Goal: Find contact information: Find contact information

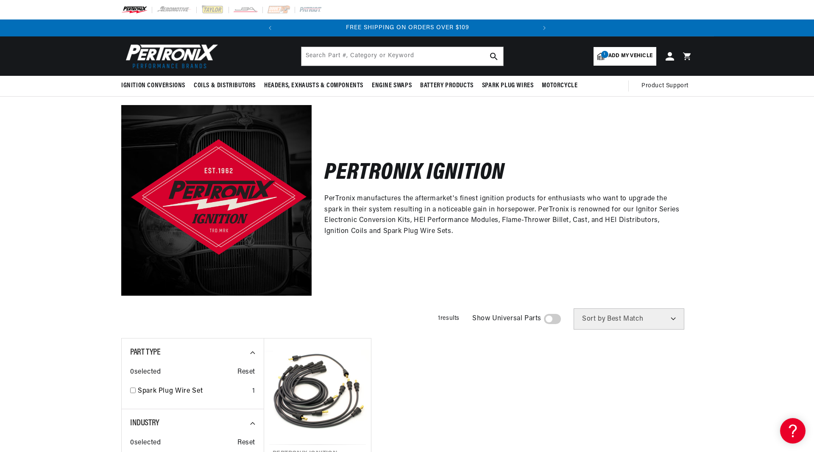
scroll to position [0, 257]
click at [619, 55] on span "Add my vehicle" at bounding box center [630, 56] width 44 height 8
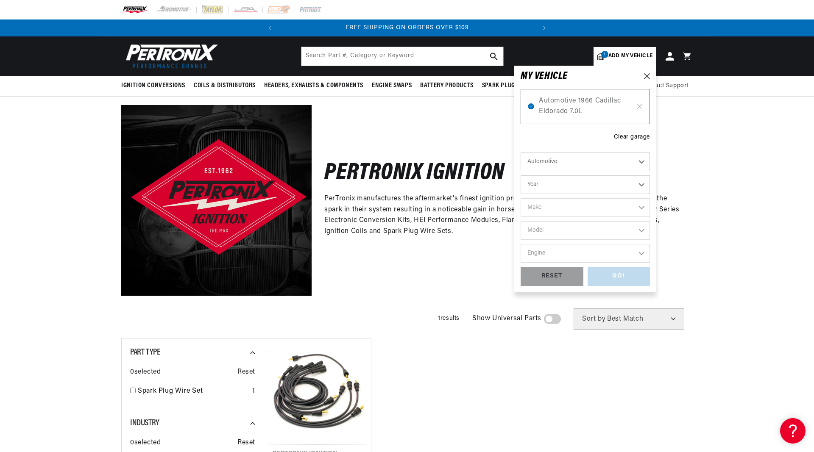
click at [597, 162] on select "Automotive Agricultural Industrial Marine Motorcycle" at bounding box center [585, 162] width 129 height 19
click at [521, 176] on select "Year 2026 2025 2024 2023 2022 2021 2020 2019 2018 2017 2016 2015 2014 2013 2012…" at bounding box center [585, 185] width 129 height 19
select select "1966"
click option "1966" at bounding box center [0, 0] width 0 height 0
select select "1966"
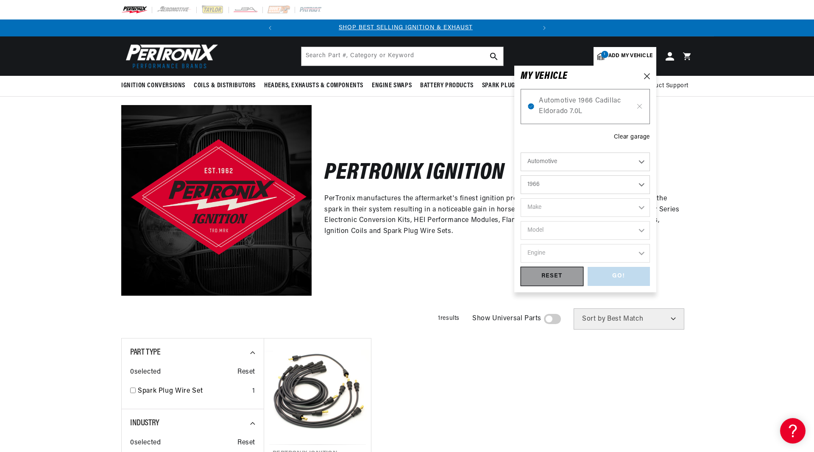
scroll to position [0, 0]
click at [521, 198] on select "Make Alfa Romeo American Motors Aston Martin Austin Austin Healey Avanti Bentle…" at bounding box center [585, 207] width 129 height 19
select select "Cadillac"
click option "Cadillac" at bounding box center [0, 0] width 0 height 0
select select "Cadillac"
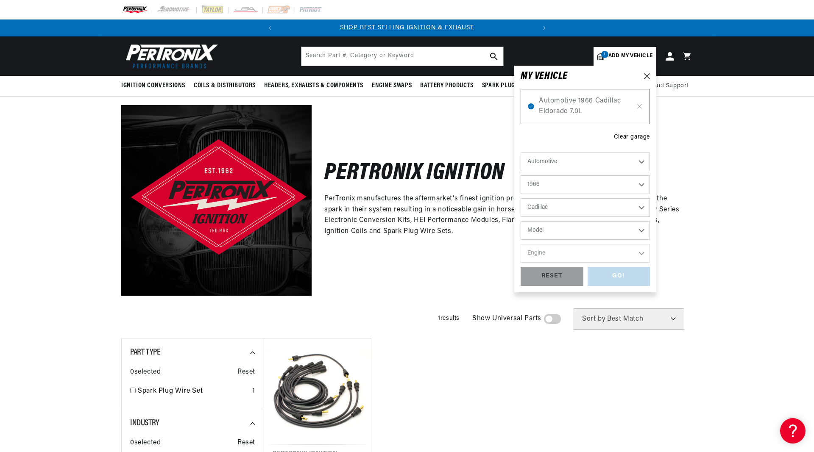
click at [521, 221] on select "Model Calais DeVille Eldorado Fleetwood" at bounding box center [585, 230] width 129 height 19
select select "Eldorado"
click option "Eldorado" at bounding box center [0, 0] width 0 height 0
select select "Eldorado"
click at [521, 244] on select "Engine 7.0L" at bounding box center [585, 253] width 129 height 19
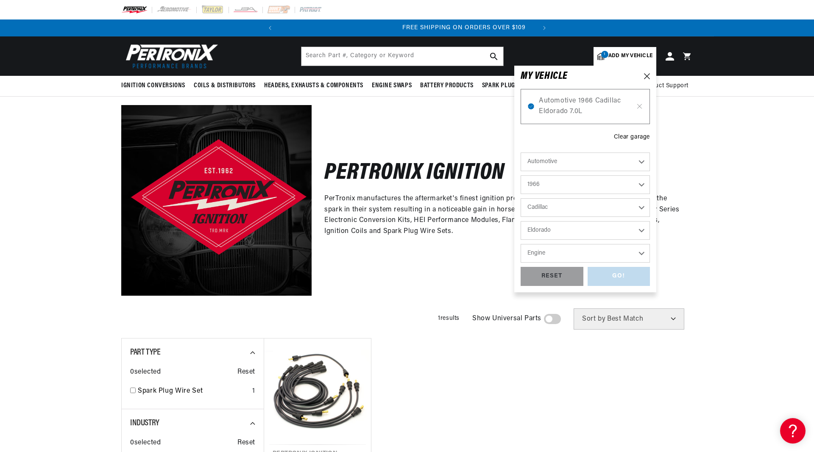
select select "7.0L"
click option "7.0L" at bounding box center [0, 0] width 0 height 0
select select "7.0L"
click at [600, 275] on div "GO!" at bounding box center [619, 276] width 63 height 19
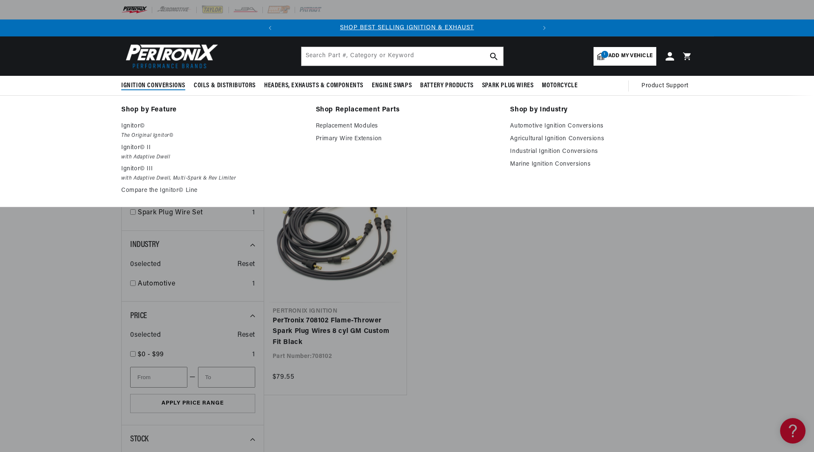
click at [146, 85] on span "Ignition Conversions" at bounding box center [153, 85] width 64 height 9
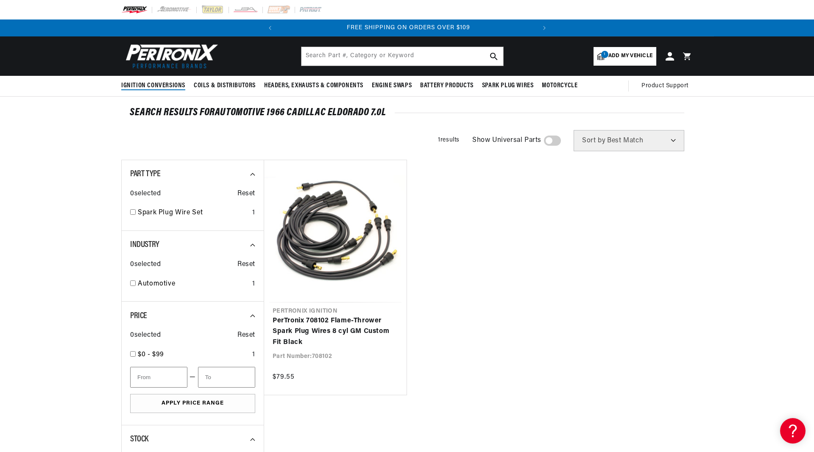
scroll to position [0, 257]
click at [146, 85] on span "Ignition Conversions" at bounding box center [153, 85] width 64 height 9
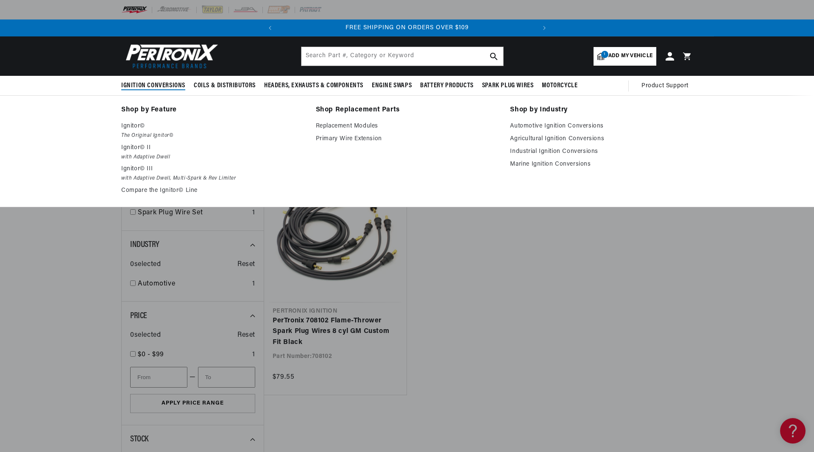
click at [151, 87] on span "Ignition Conversions" at bounding box center [153, 85] width 64 height 9
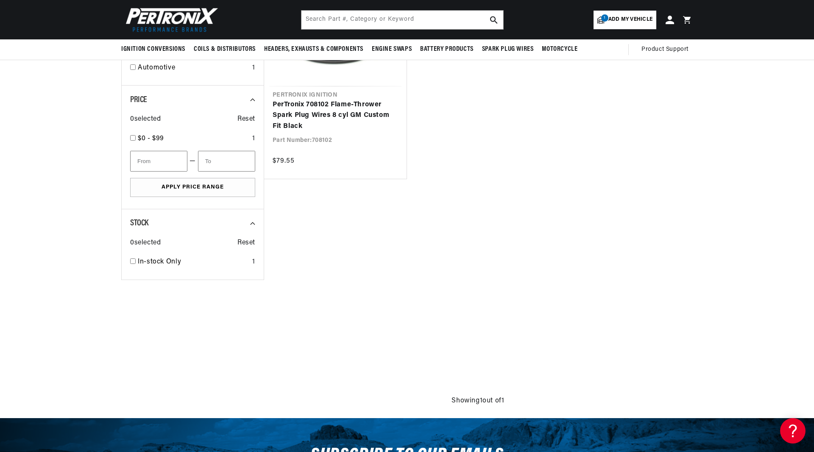
scroll to position [0, 0]
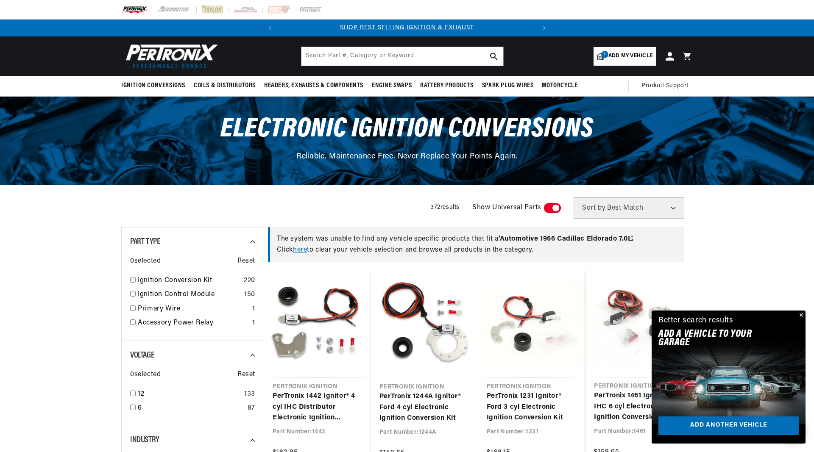
click at [800, 317] on button "Close" at bounding box center [800, 316] width 10 height 10
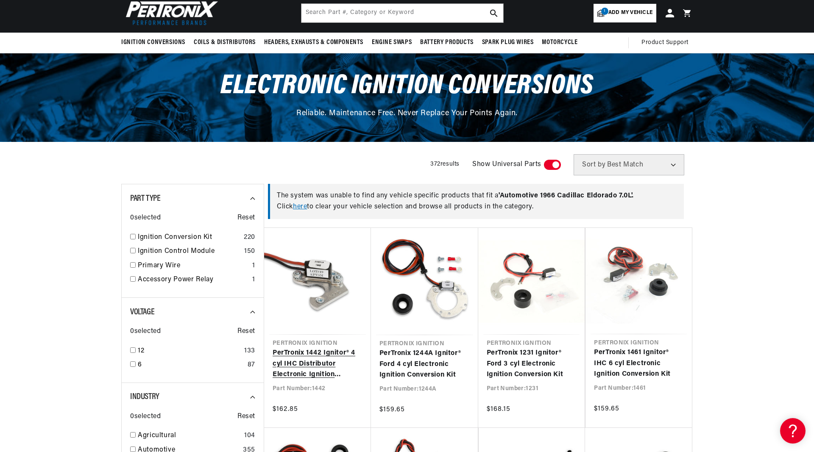
scroll to position [0, 257]
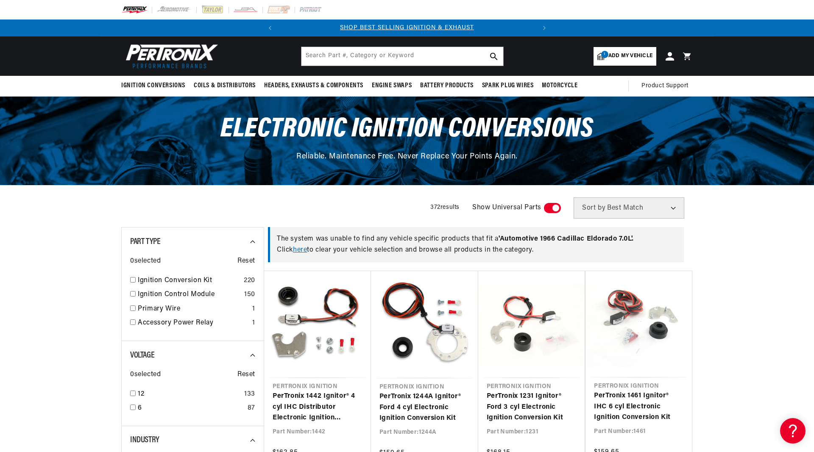
click at [554, 207] on span at bounding box center [552, 208] width 17 height 10
click at [551, 210] on input "checkbox" at bounding box center [549, 210] width 6 height 0
click at [625, 53] on span "Add my vehicle" at bounding box center [630, 56] width 44 height 8
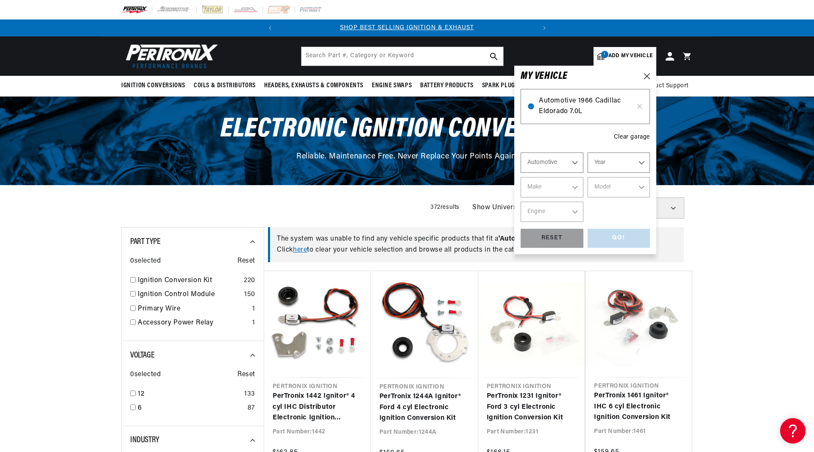
click at [575, 107] on span "Automotive 1966 Cadillac Eldorado 7.0L" at bounding box center [585, 107] width 93 height 22
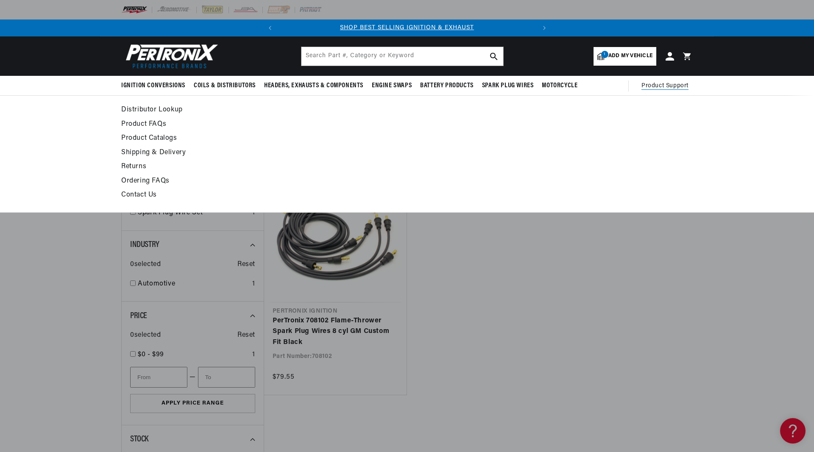
click at [666, 85] on span "Product Support" at bounding box center [665, 85] width 47 height 9
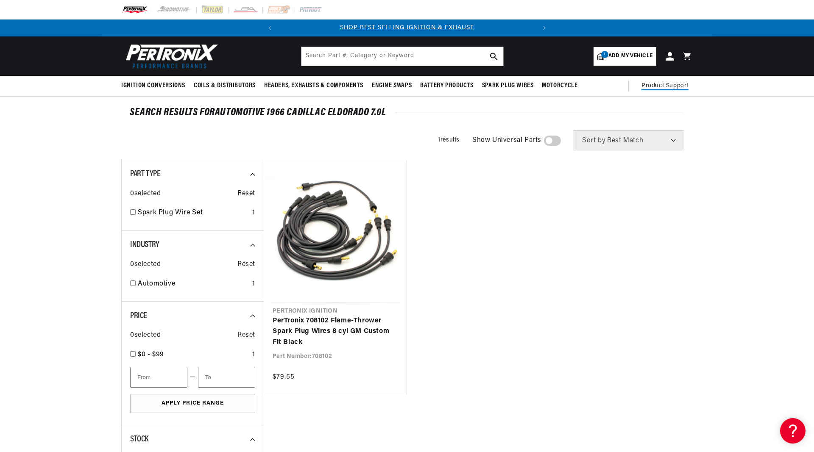
click at [666, 85] on span "Product Support" at bounding box center [665, 85] width 47 height 9
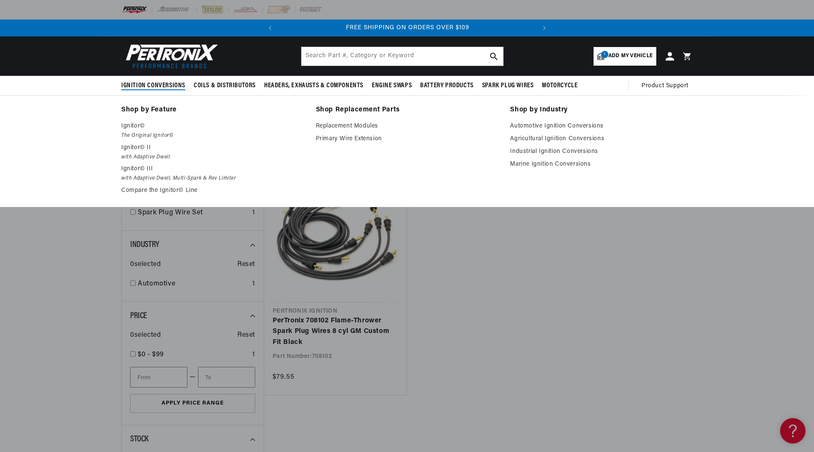
scroll to position [0, 257]
click at [131, 129] on p "Ignitor©" at bounding box center [212, 126] width 183 height 10
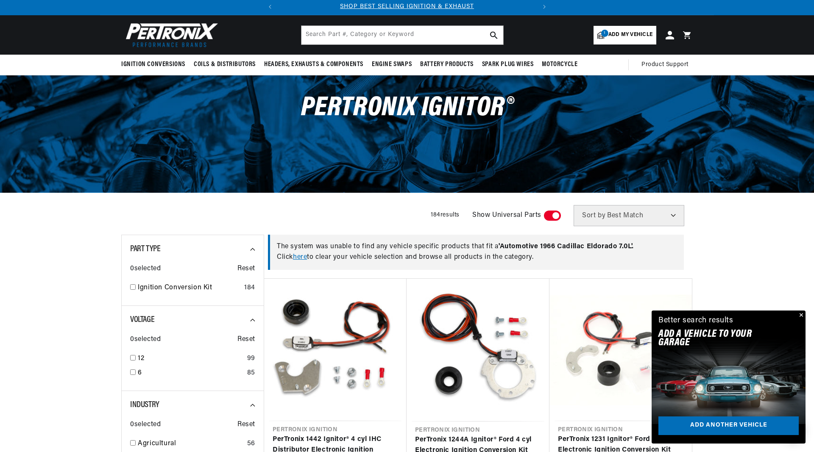
scroll to position [43, 0]
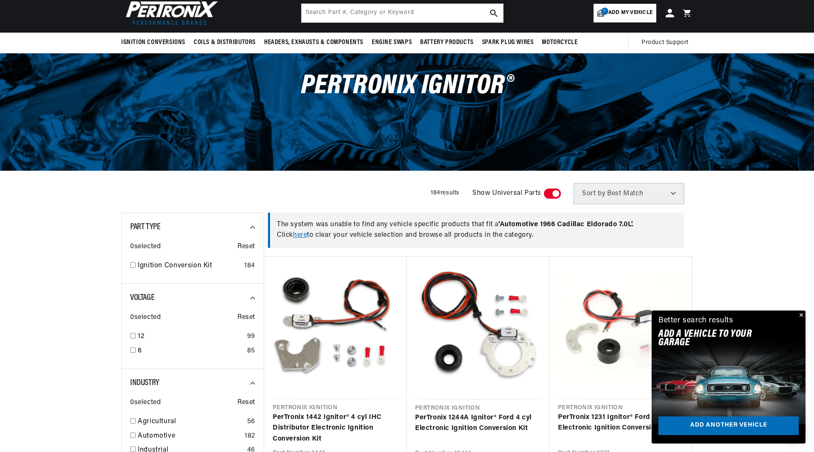
drag, startPoint x: 559, startPoint y: 192, endPoint x: 543, endPoint y: 192, distance: 16.5
click at [543, 192] on div "Show Universal Parts" at bounding box center [516, 193] width 89 height 21
click at [554, 194] on span at bounding box center [552, 194] width 17 height 10
click at [551, 195] on input "checkbox" at bounding box center [549, 195] width 6 height 0
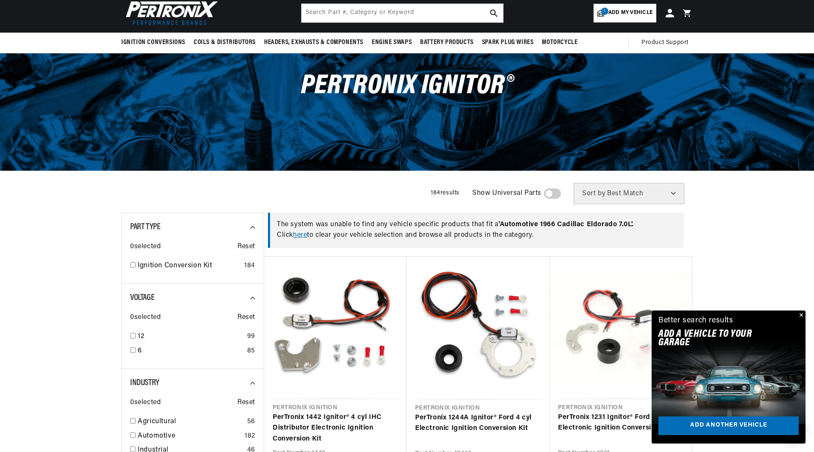
click at [802, 315] on button "Close" at bounding box center [800, 316] width 10 height 10
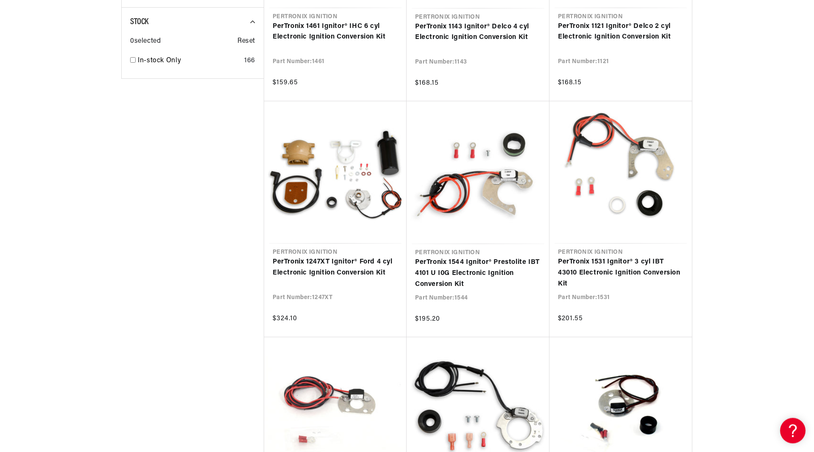
scroll to position [735, 0]
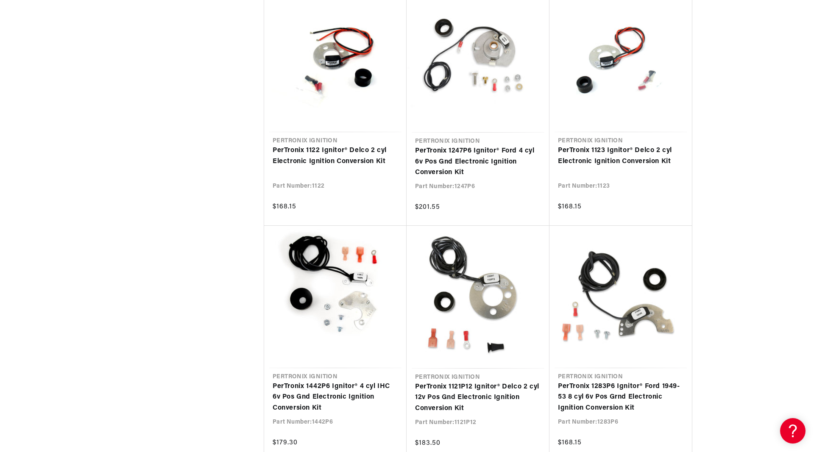
scroll to position [1427, 0]
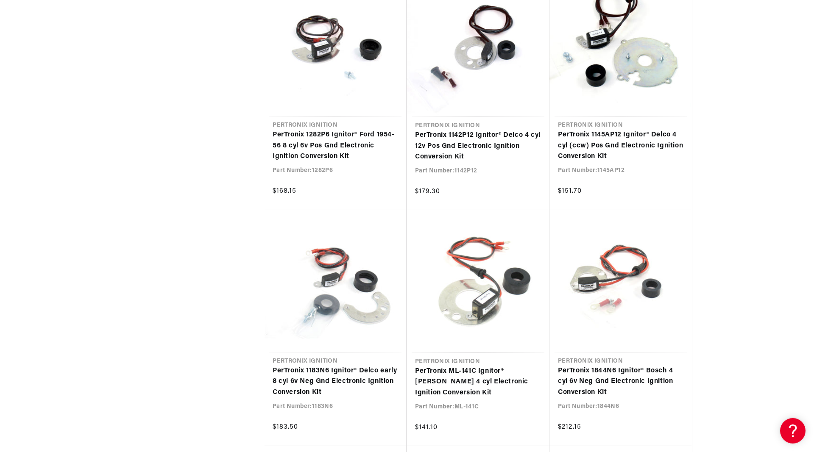
scroll to position [2292, 0]
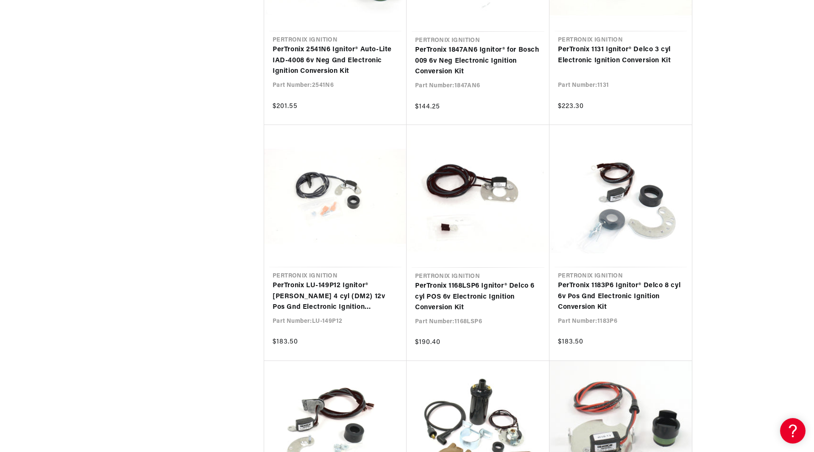
scroll to position [3417, 0]
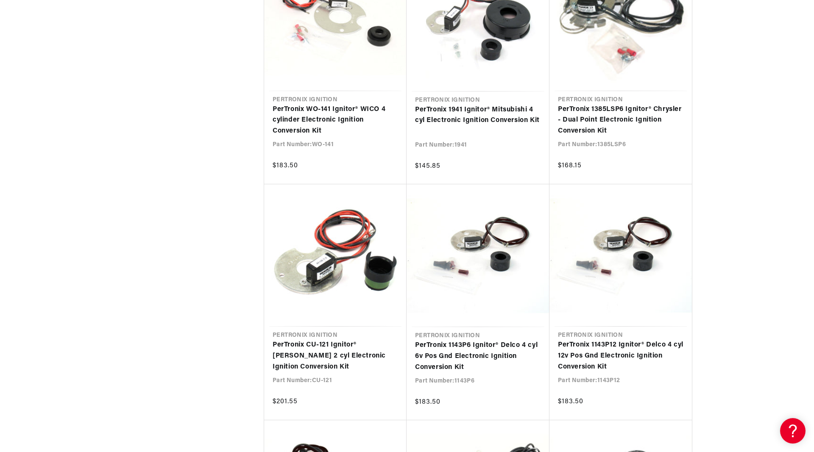
scroll to position [4022, 0]
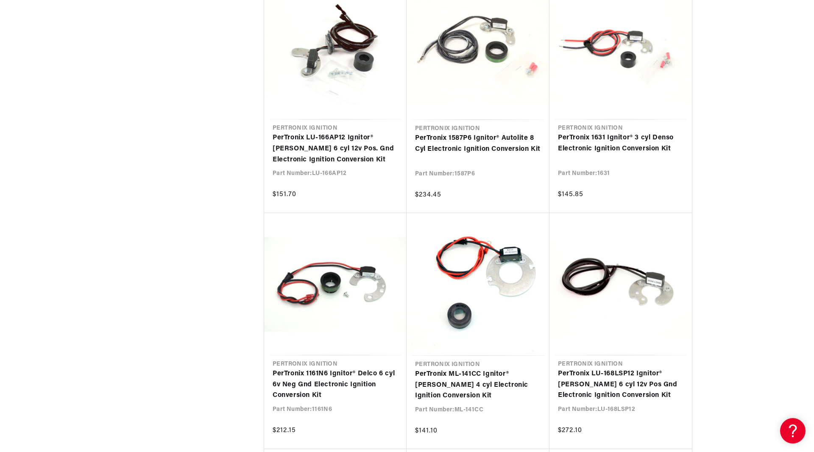
scroll to position [5060, 0]
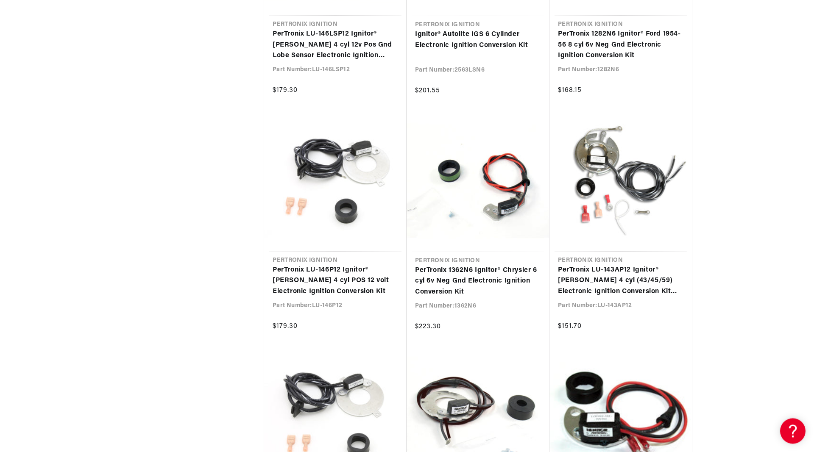
scroll to position [5588, 0]
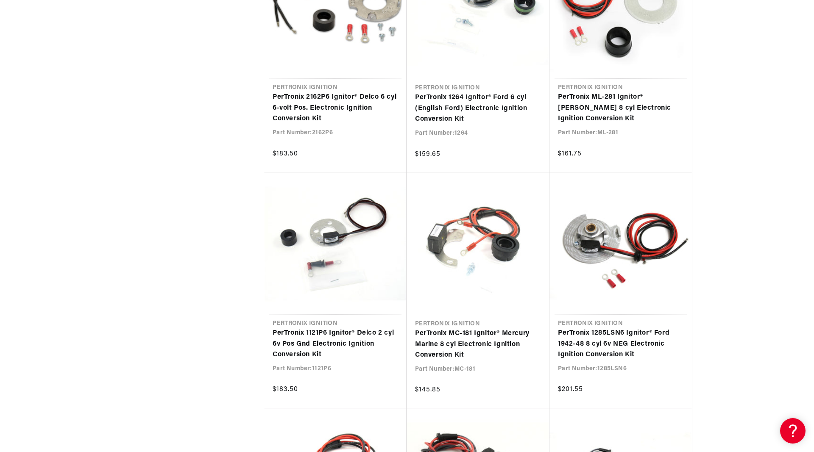
scroll to position [6629, 0]
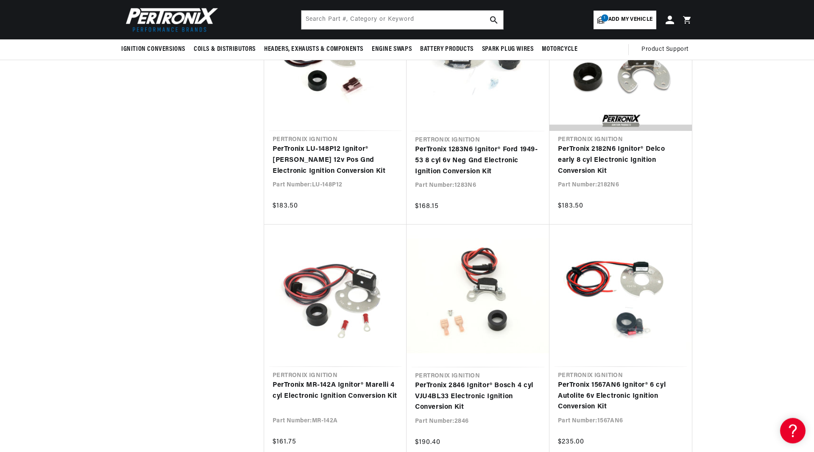
scroll to position [7098, 0]
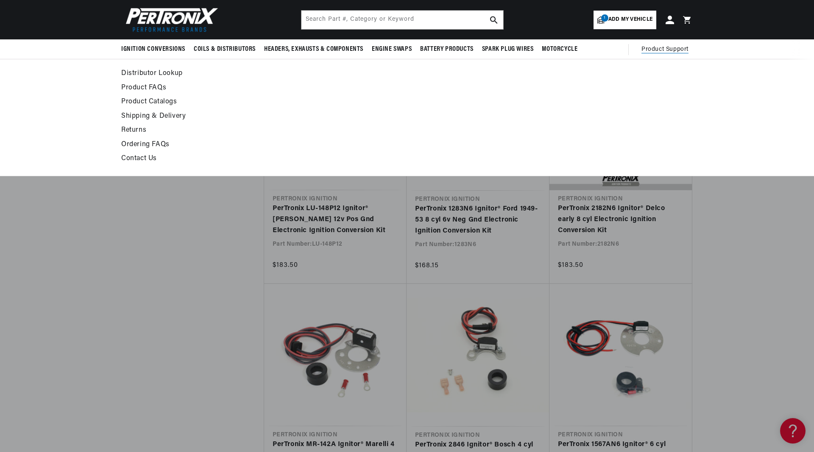
click at [139, 156] on link "Contact Us" at bounding box center [329, 159] width 417 height 12
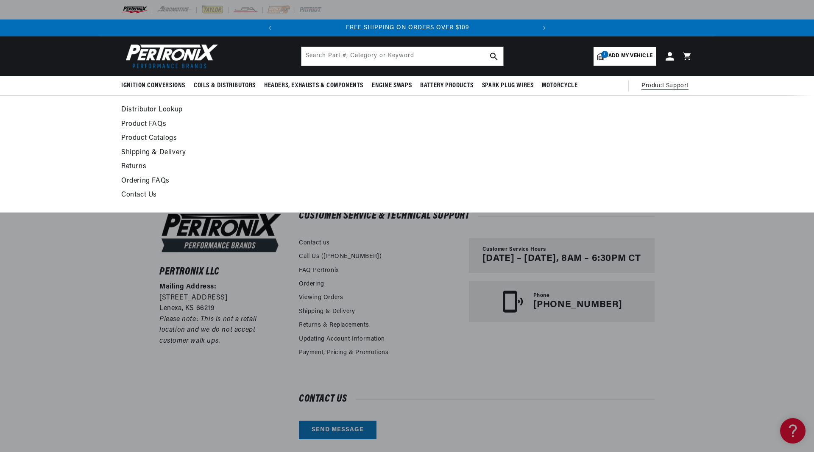
scroll to position [0, 257]
click at [137, 193] on link "Contact Us" at bounding box center [329, 196] width 417 height 12
